Goal: Obtain resource: Obtain resource

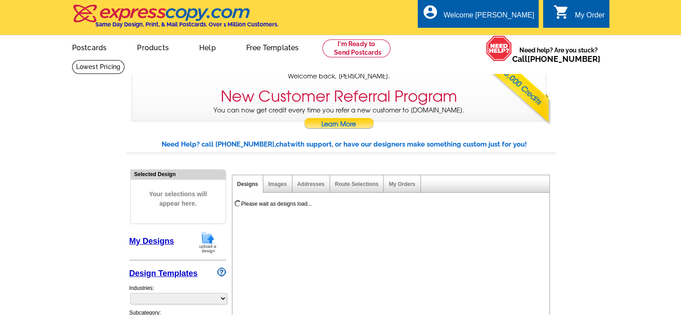
select select "785"
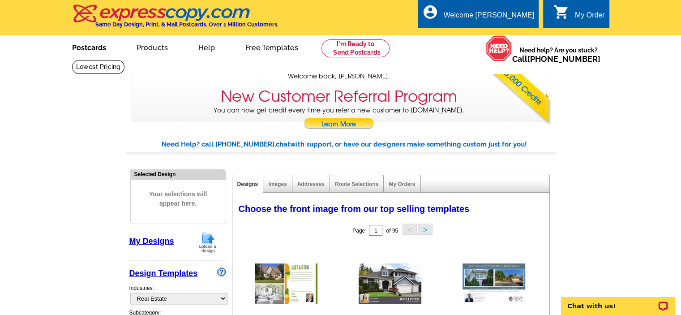
click at [100, 51] on link "Postcards" at bounding box center [89, 46] width 63 height 21
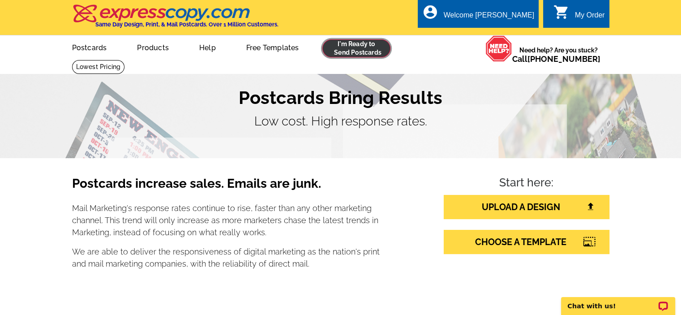
click at [344, 50] on link at bounding box center [356, 48] width 68 height 18
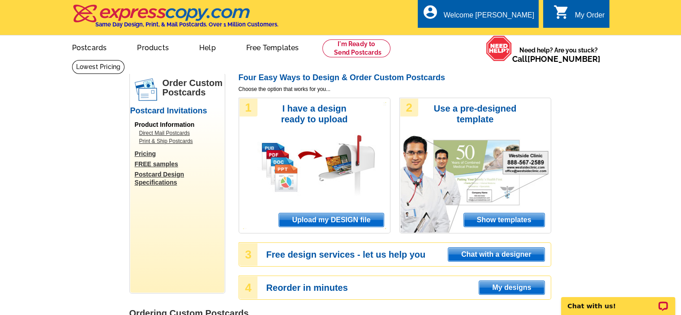
click at [179, 132] on link "Direct Mail Postcards" at bounding box center [179, 133] width 81 height 8
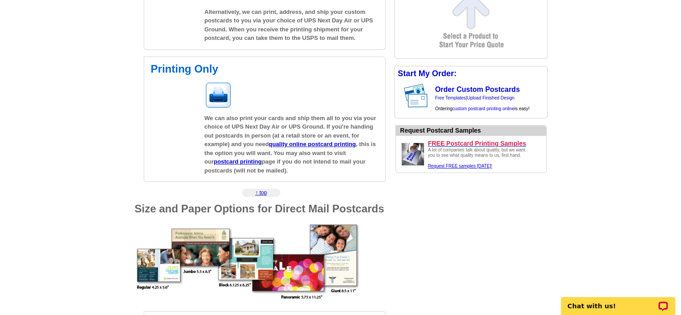
scroll to position [268, 0]
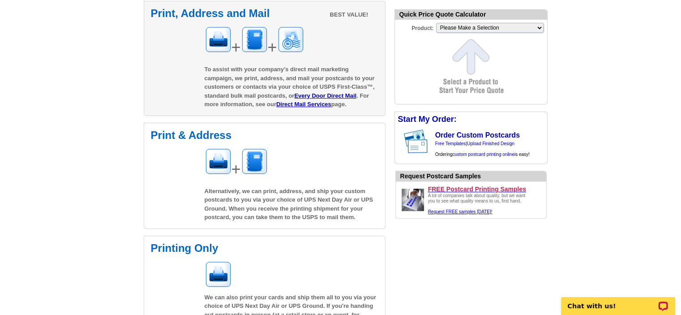
click at [289, 33] on div "+ +" at bounding box center [291, 43] width 174 height 34
click at [304, 41] on img at bounding box center [290, 39] width 27 height 27
click at [307, 103] on link "Direct Mail Services" at bounding box center [303, 104] width 55 height 7
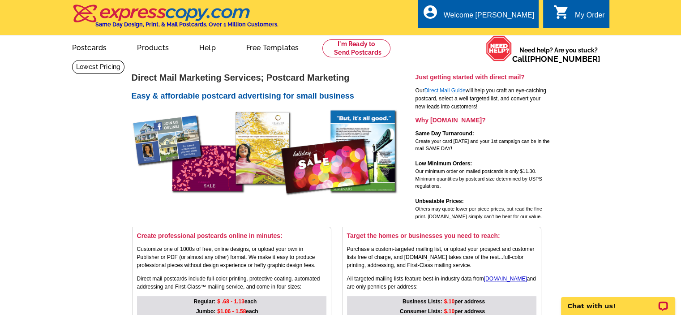
click at [456, 89] on link "Direct Mail Guide" at bounding box center [444, 90] width 41 height 6
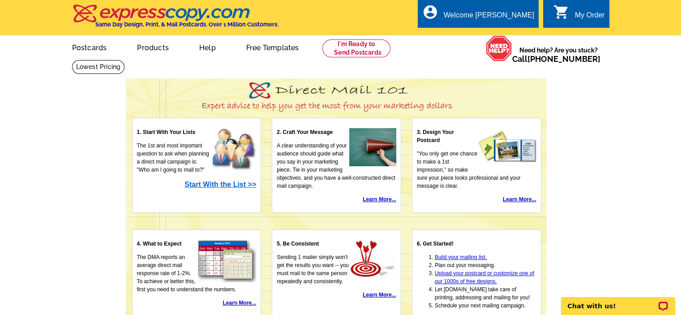
click at [229, 183] on strong "Start With the List >>" at bounding box center [220, 184] width 72 height 8
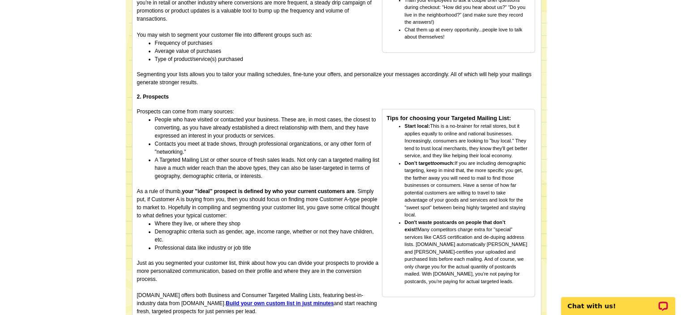
scroll to position [313, 0]
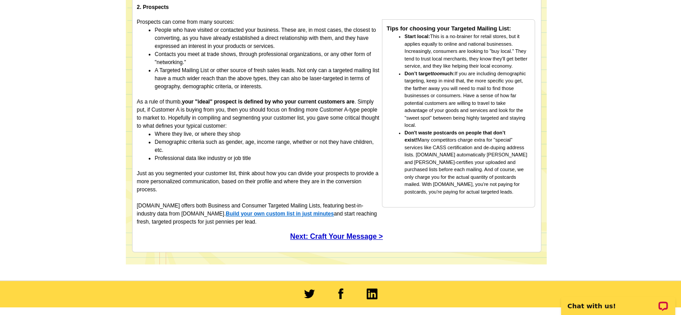
click at [309, 210] on strong "Build your own custom list in just minutes" at bounding box center [280, 213] width 108 height 6
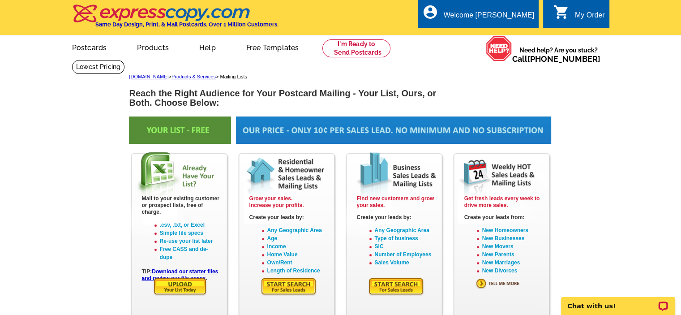
scroll to position [45, 0]
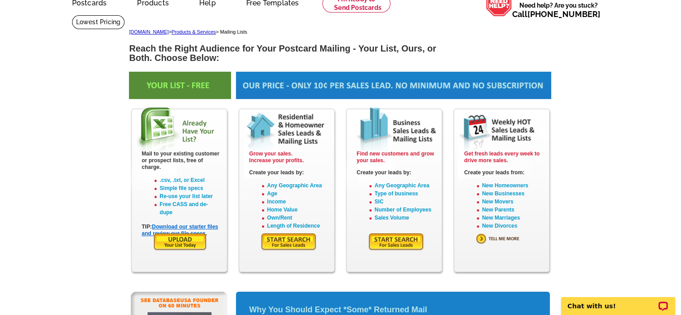
click at [205, 225] on link "Download our starter files and review our file specs" at bounding box center [180, 229] width 77 height 13
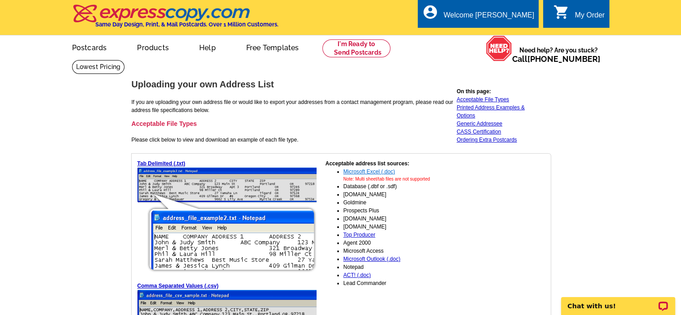
click at [379, 168] on link "Microsoft Excel (.doc)" at bounding box center [368, 171] width 51 height 6
click at [381, 172] on link "Microsoft Excel (.doc)" at bounding box center [368, 171] width 51 height 6
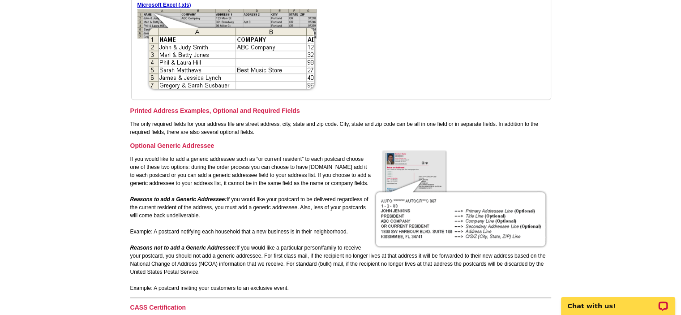
scroll to position [716, 0]
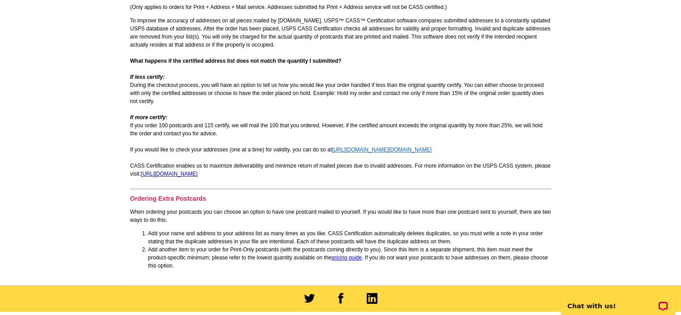
click at [379, 149] on link "[URL][DOMAIN_NAME][DOMAIN_NAME]" at bounding box center [382, 149] width 100 height 6
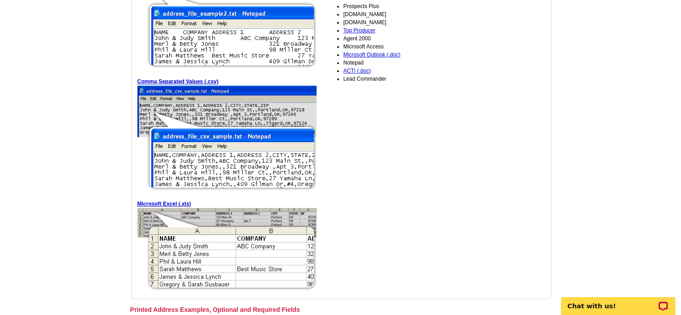
scroll to position [70, 0]
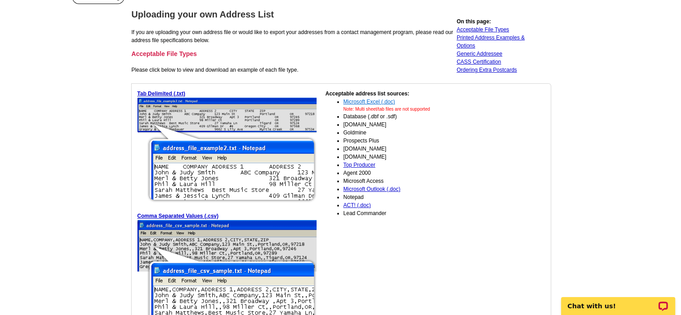
click at [374, 102] on link "Microsoft Excel (.doc)" at bounding box center [368, 101] width 51 height 6
